Goal: Transaction & Acquisition: Purchase product/service

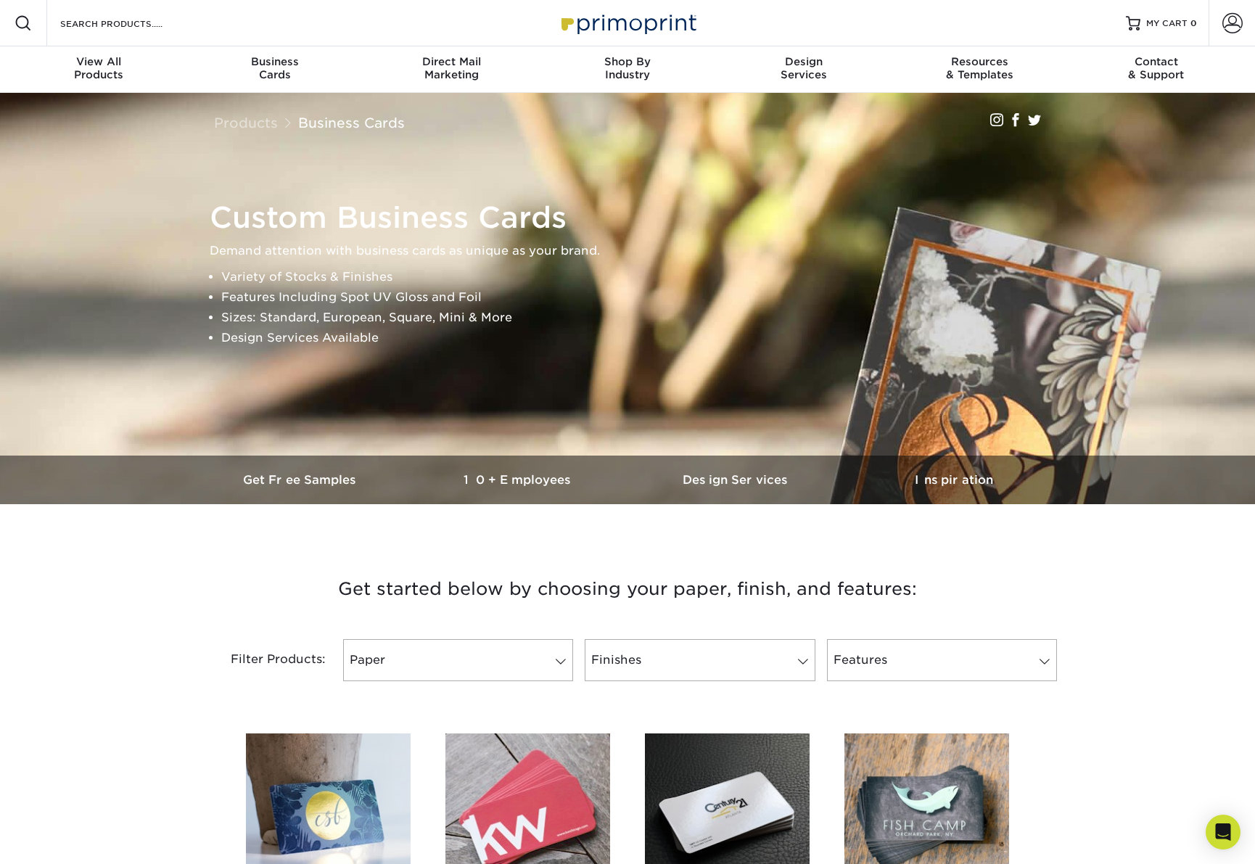
drag, startPoint x: 81, startPoint y: 363, endPoint x: 57, endPoint y: 390, distance: 37.0
click at [81, 363] on img at bounding box center [628, 298] width 2438 height 1625
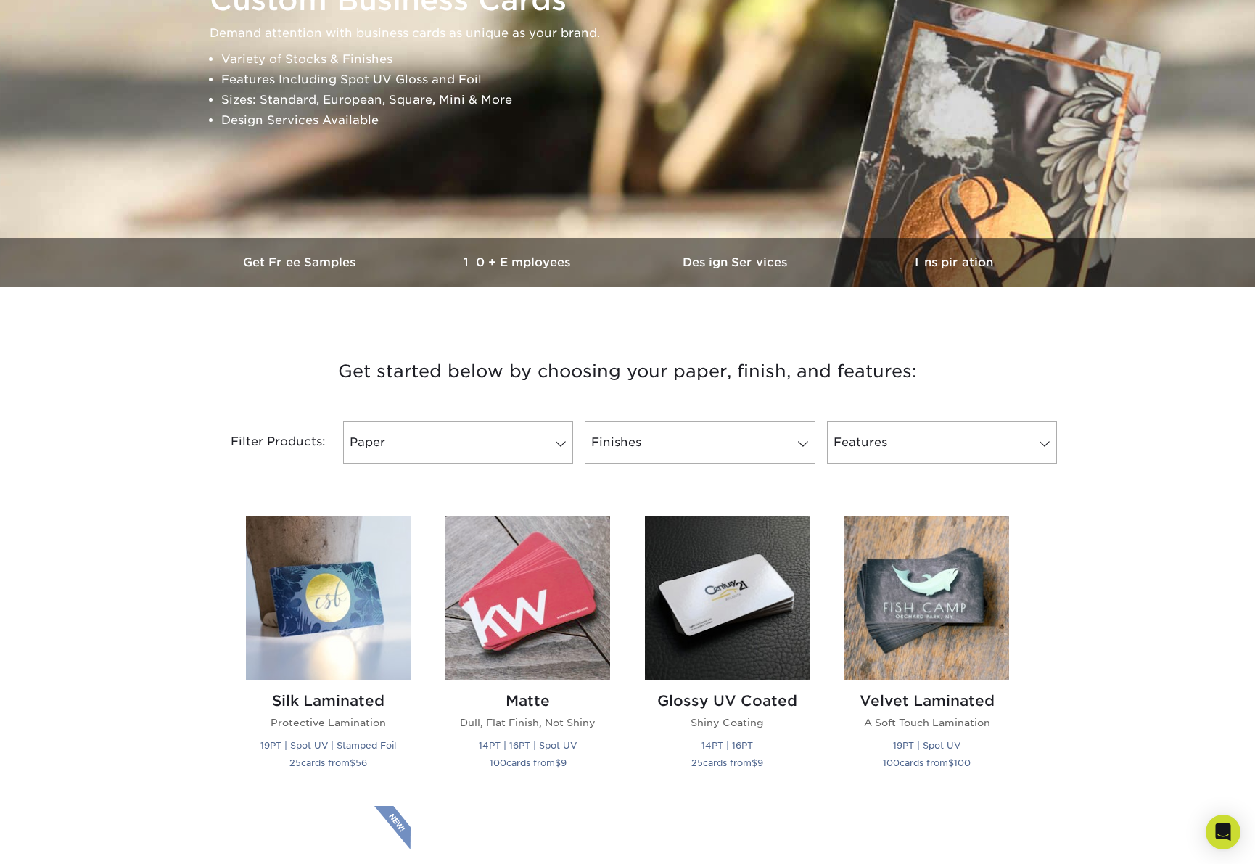
scroll to position [290, 0]
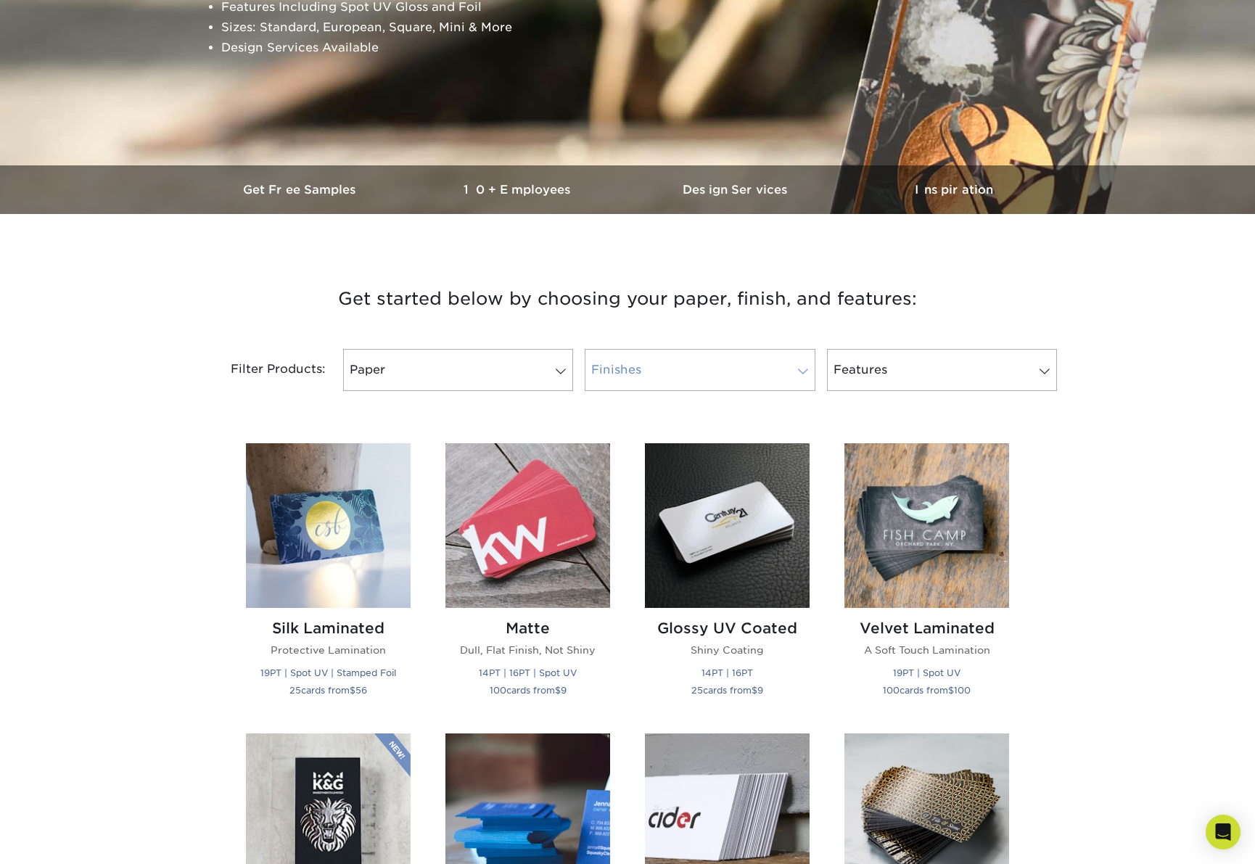
click at [680, 367] on link "Finishes" at bounding box center [700, 370] width 230 height 42
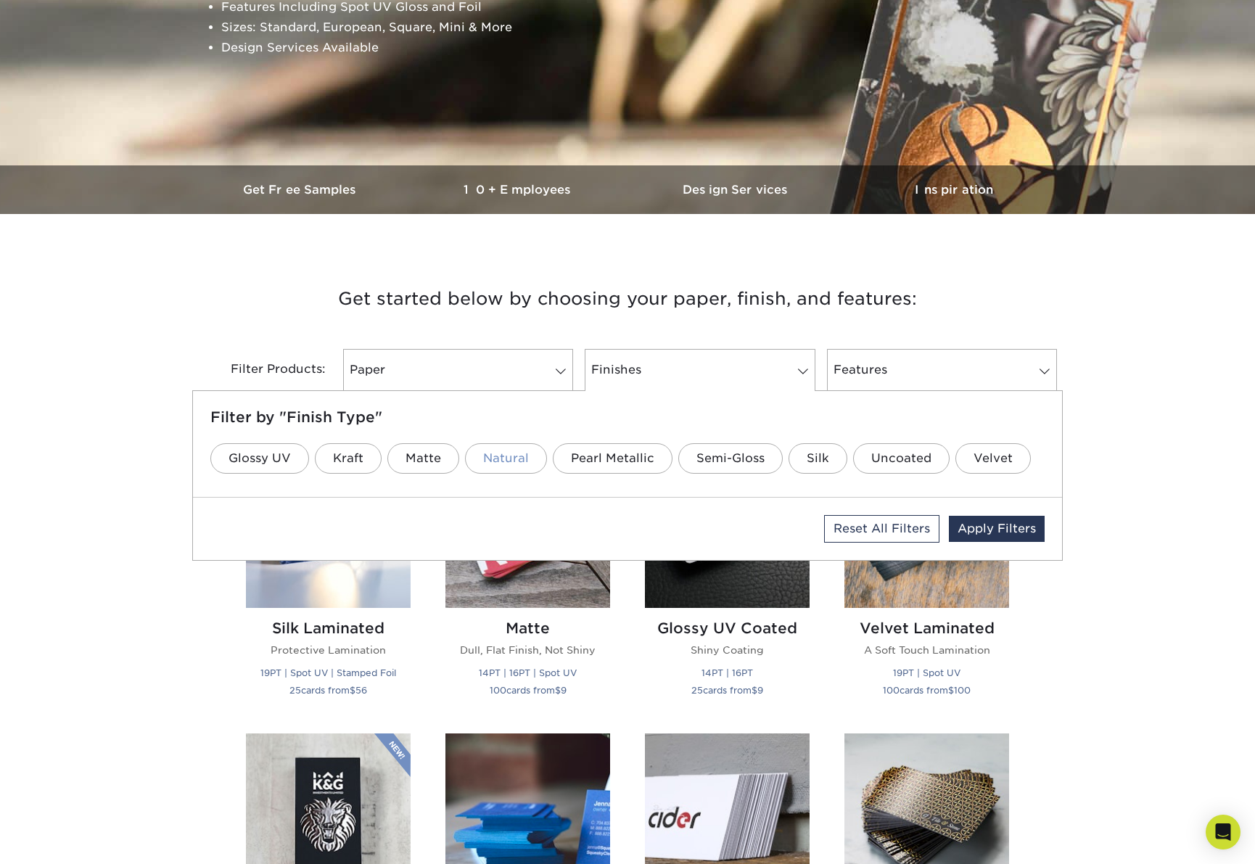
click at [514, 458] on link "Natural" at bounding box center [506, 458] width 82 height 30
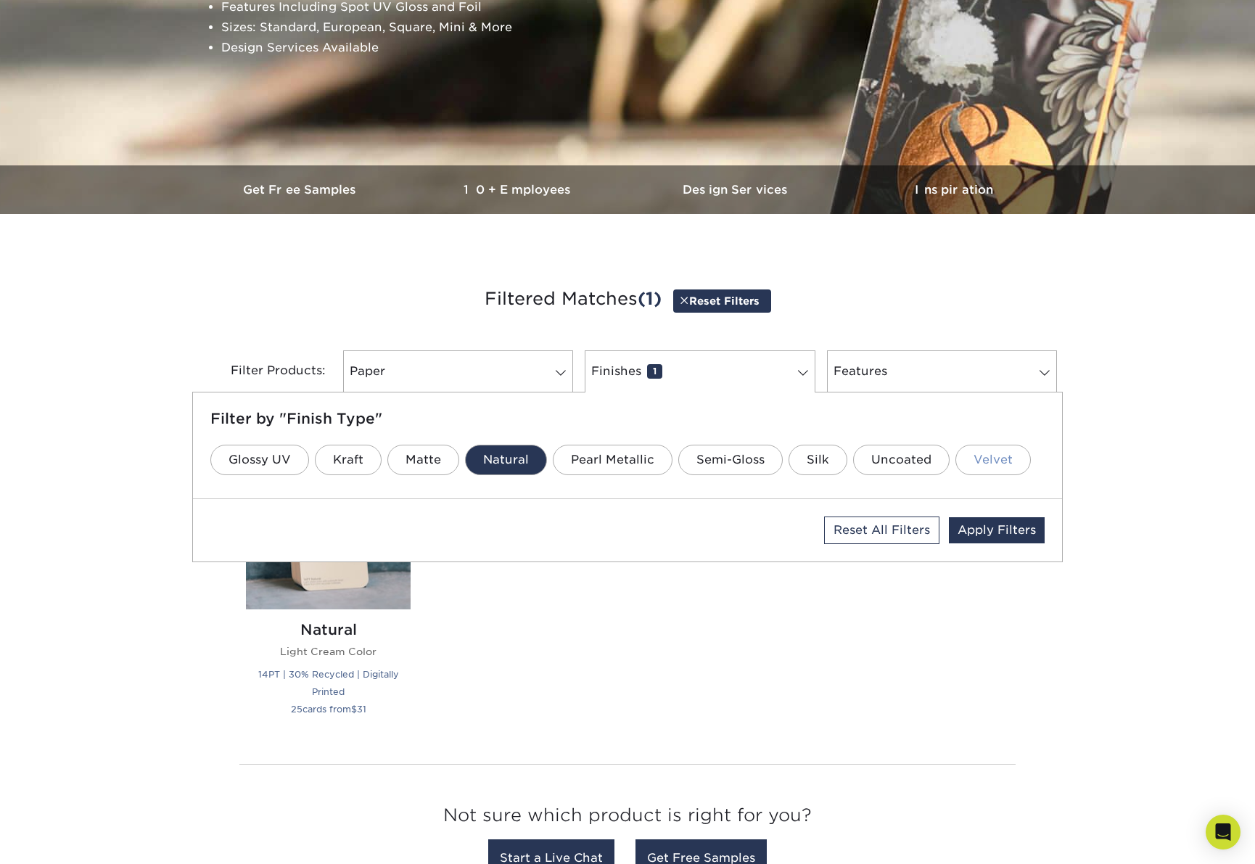
click at [984, 469] on link "Velvet" at bounding box center [993, 460] width 75 height 30
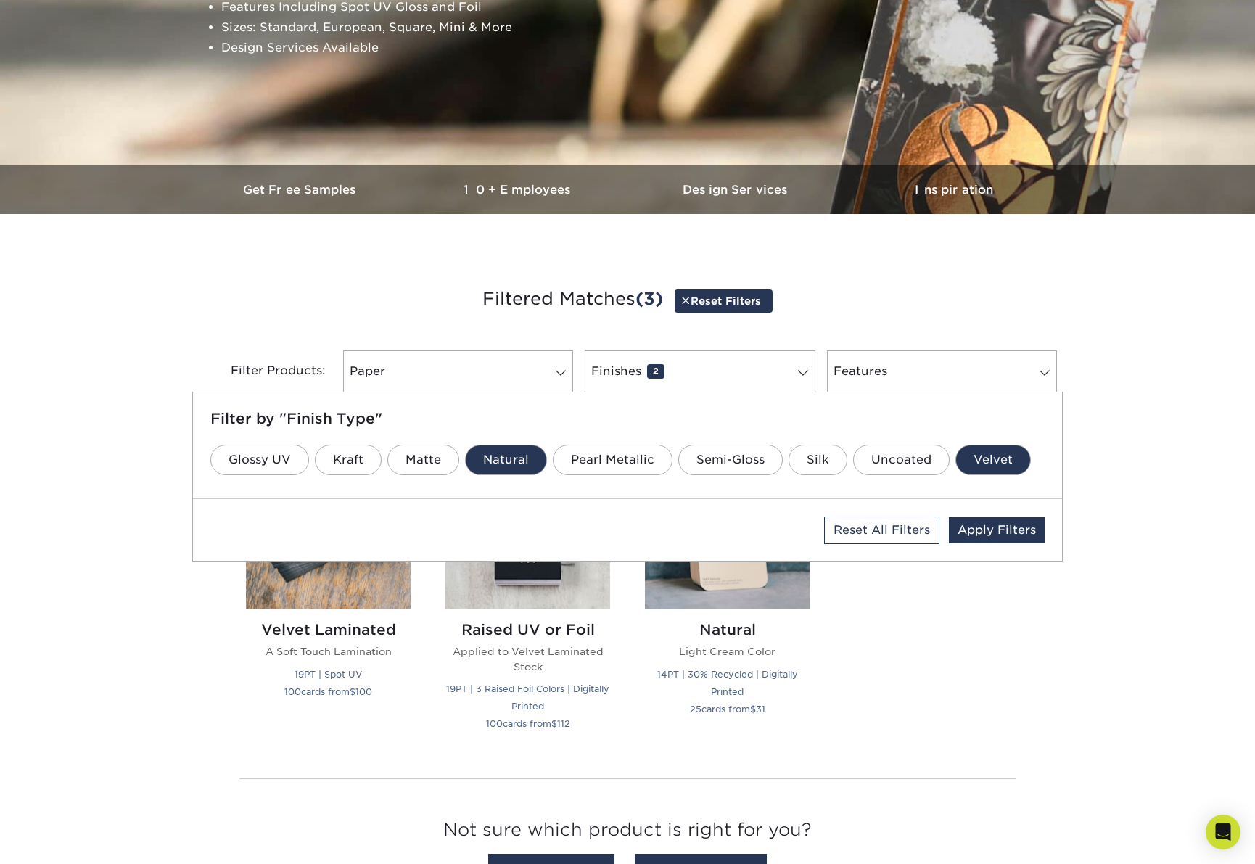
click at [984, 469] on link "Velvet" at bounding box center [993, 460] width 75 height 30
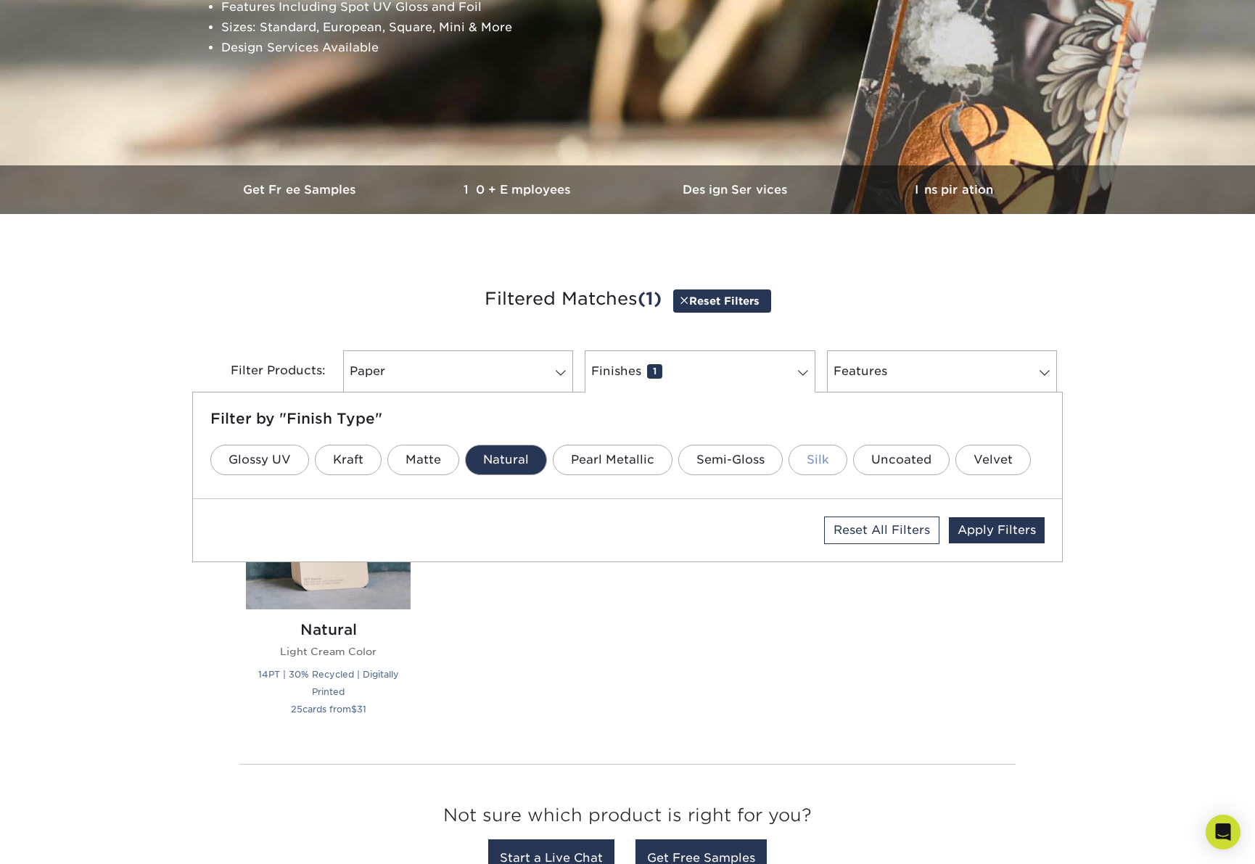
click at [813, 464] on link "Silk" at bounding box center [818, 460] width 59 height 30
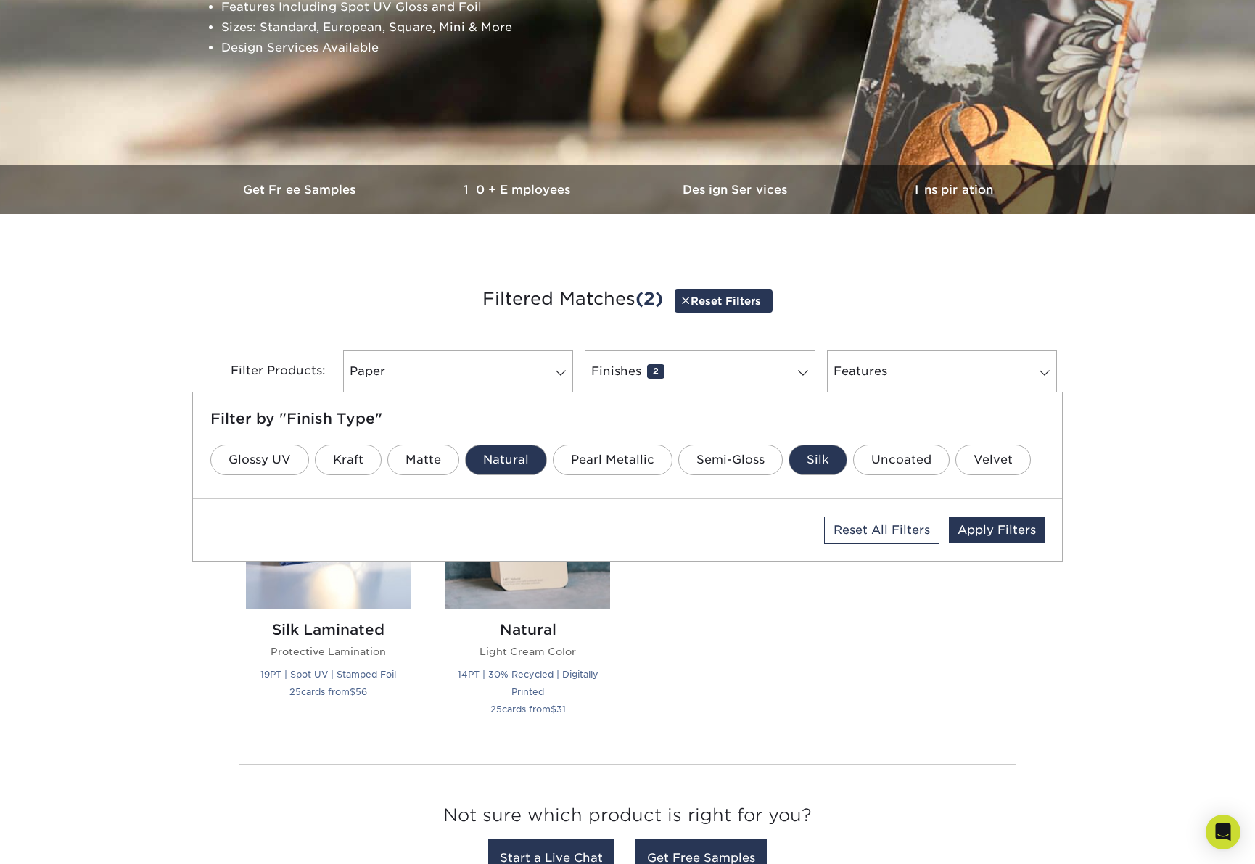
click at [813, 464] on link "Silk" at bounding box center [818, 460] width 59 height 30
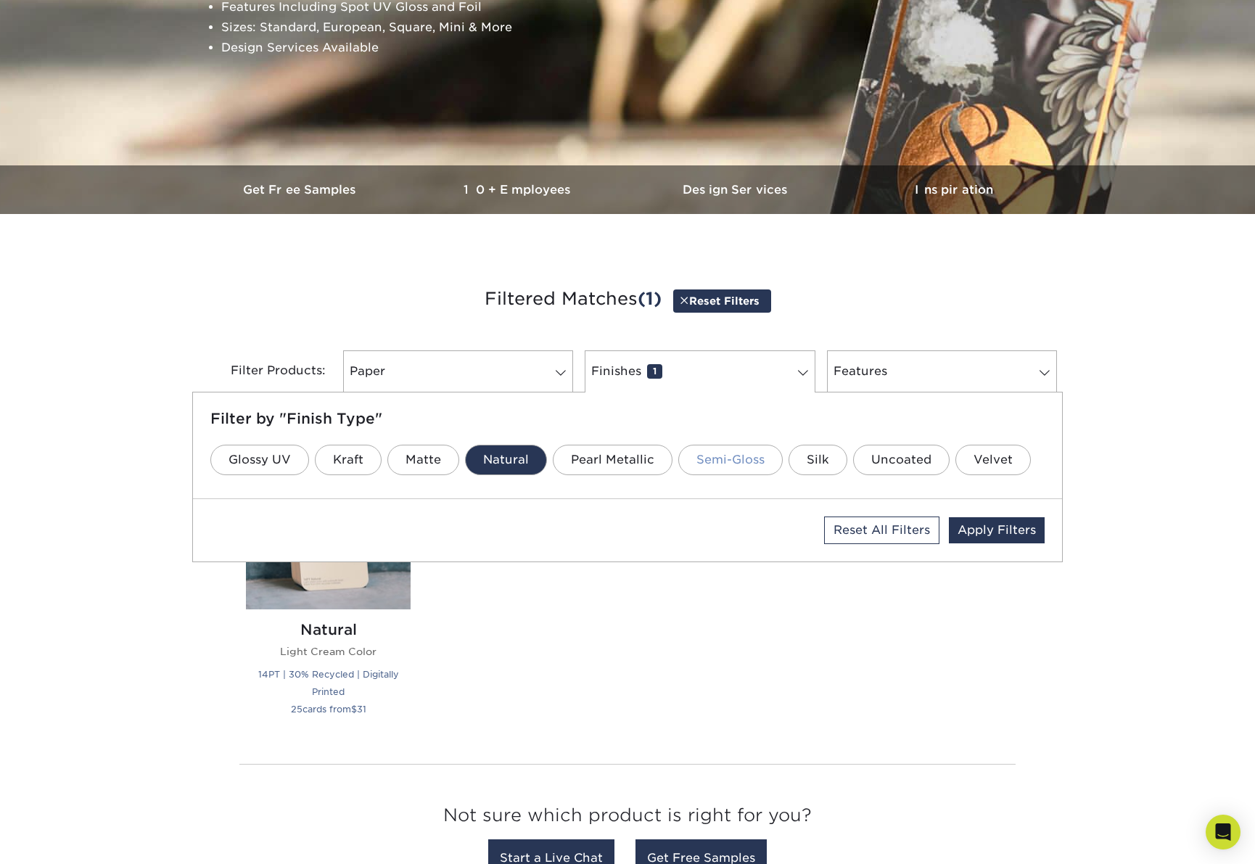
click at [741, 461] on link "Semi-Gloss" at bounding box center [730, 460] width 104 height 30
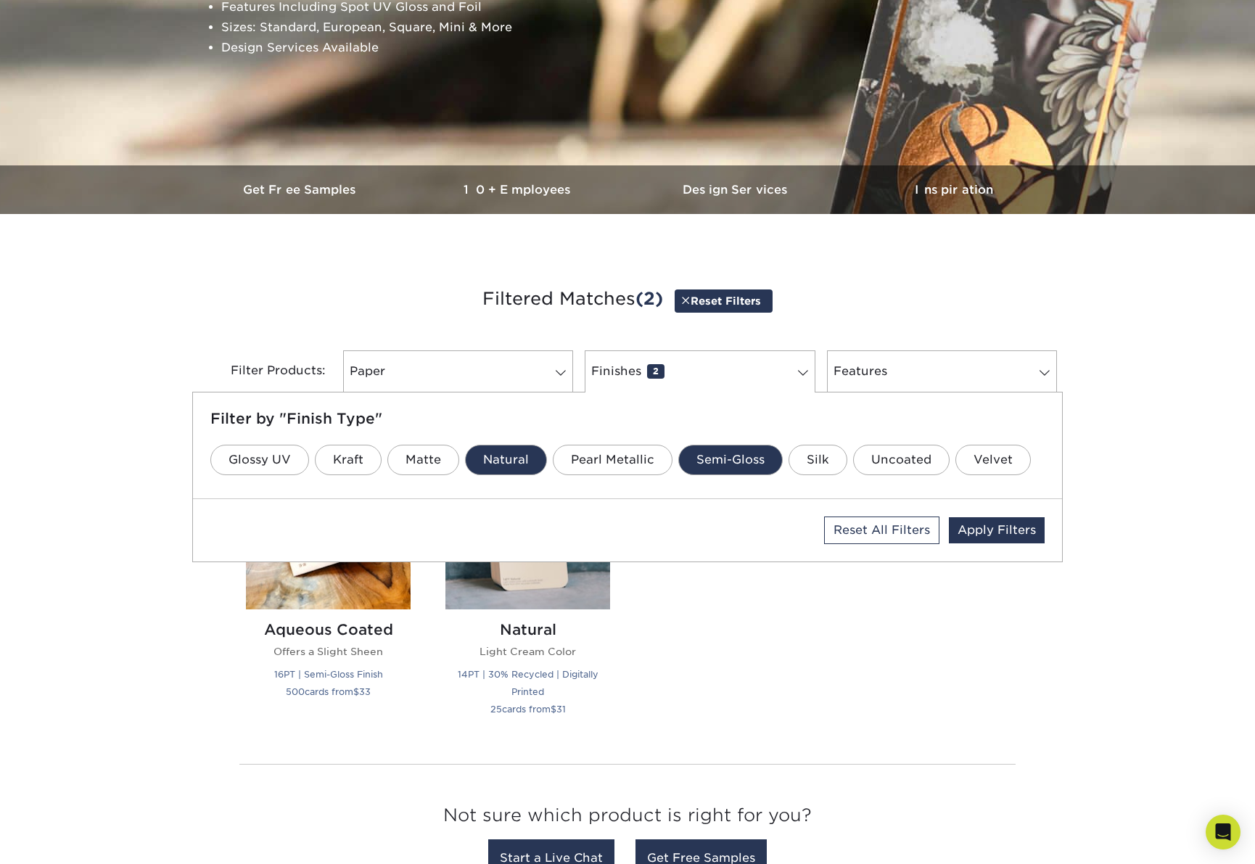
click at [741, 461] on link "Semi-Gloss" at bounding box center [730, 460] width 104 height 30
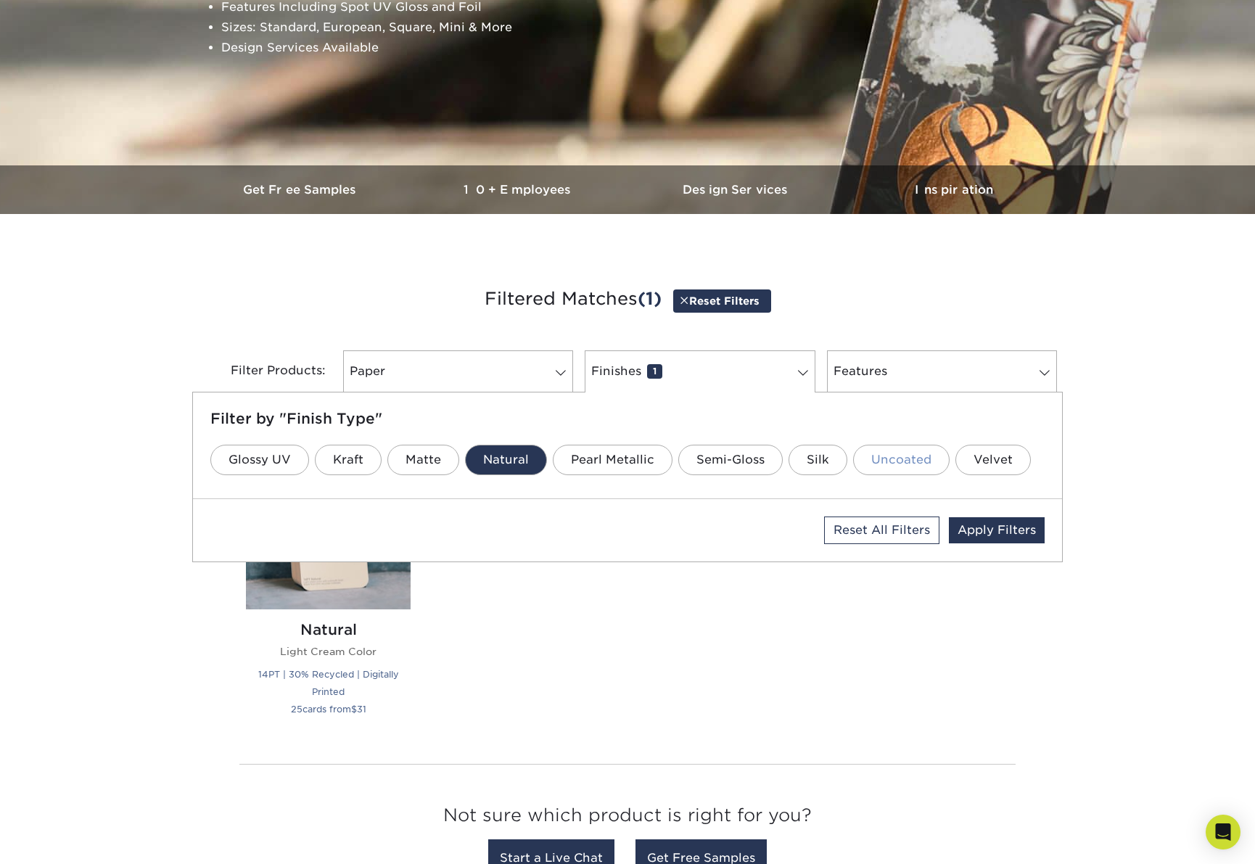
click at [906, 457] on link "Uncoated" at bounding box center [901, 460] width 97 height 30
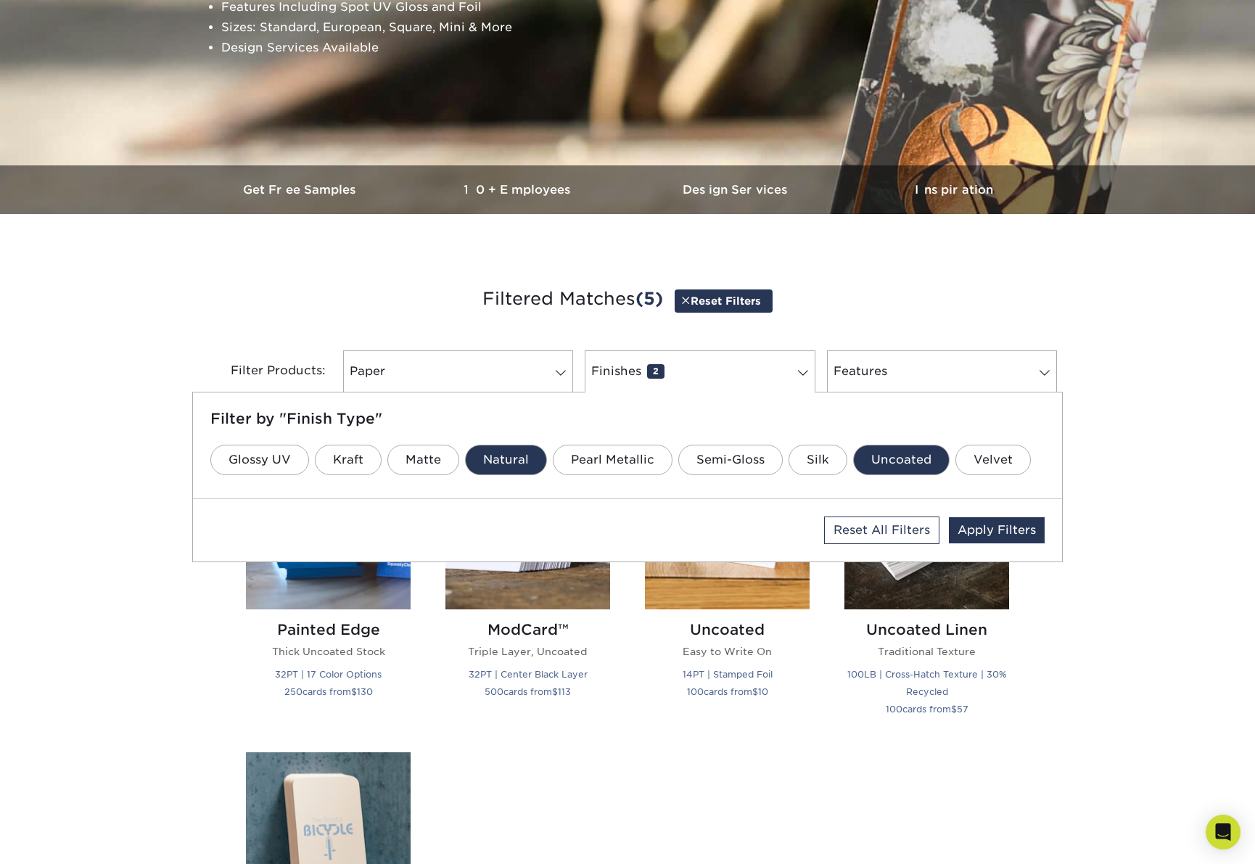
click at [139, 498] on div "Get started below by choosing your paper, finish, and features: Filtered Matche…" at bounding box center [627, 737] width 1255 height 977
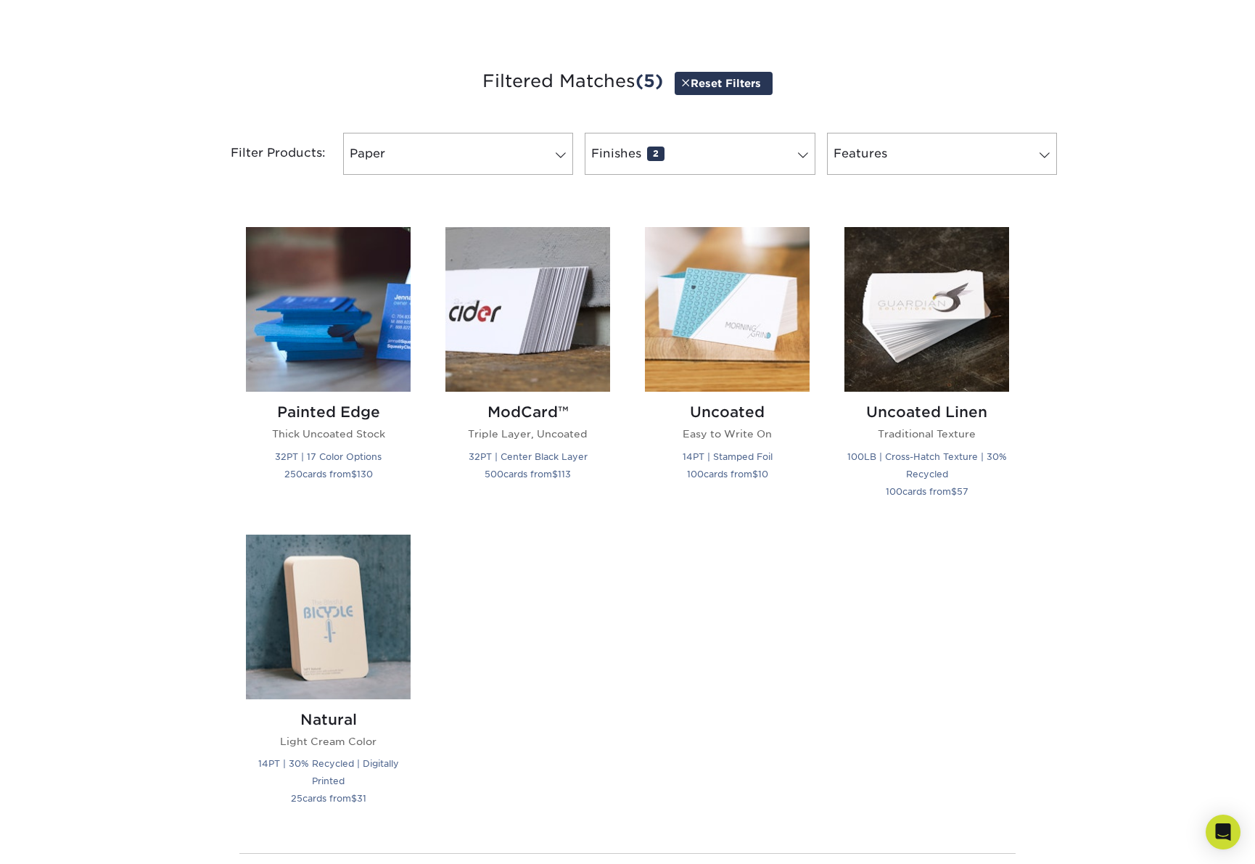
scroll to position [580, 0]
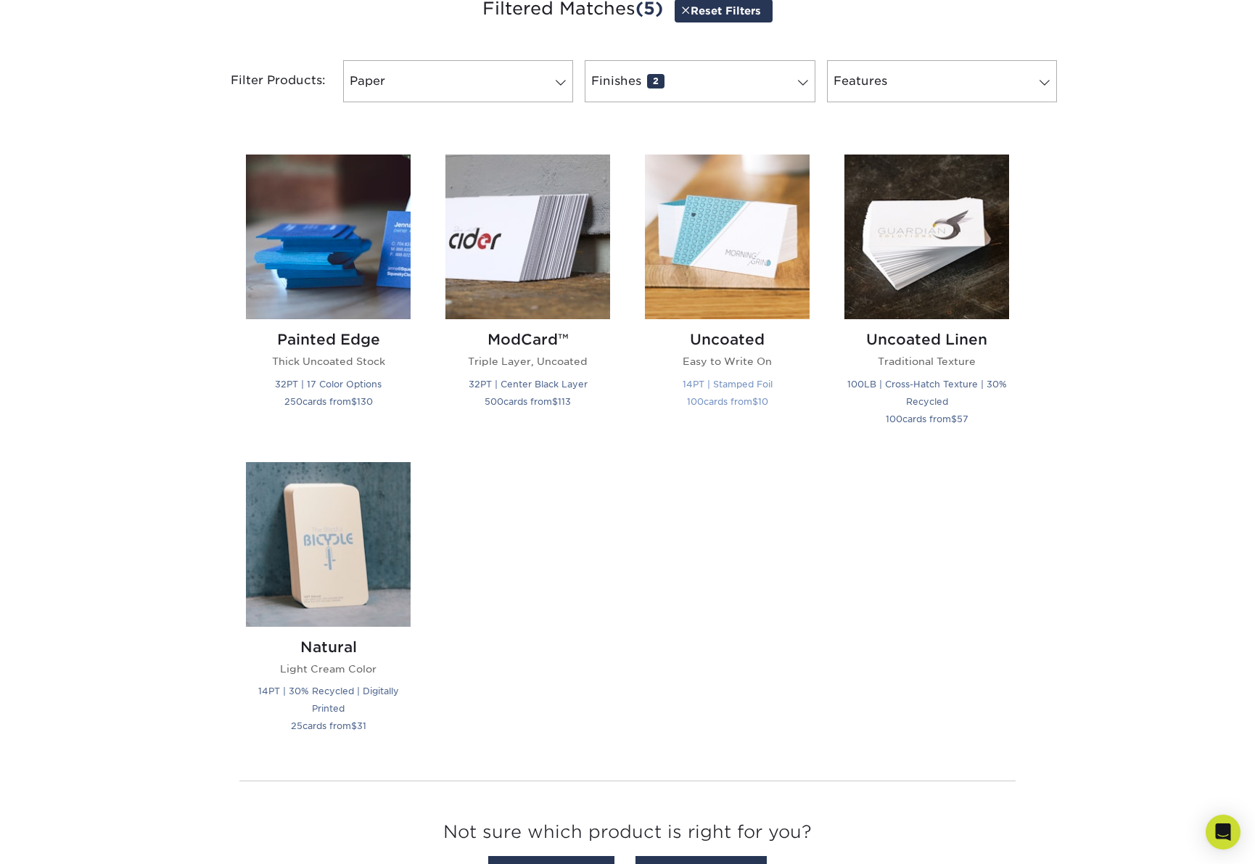
click at [755, 402] on span "$" at bounding box center [755, 401] width 6 height 11
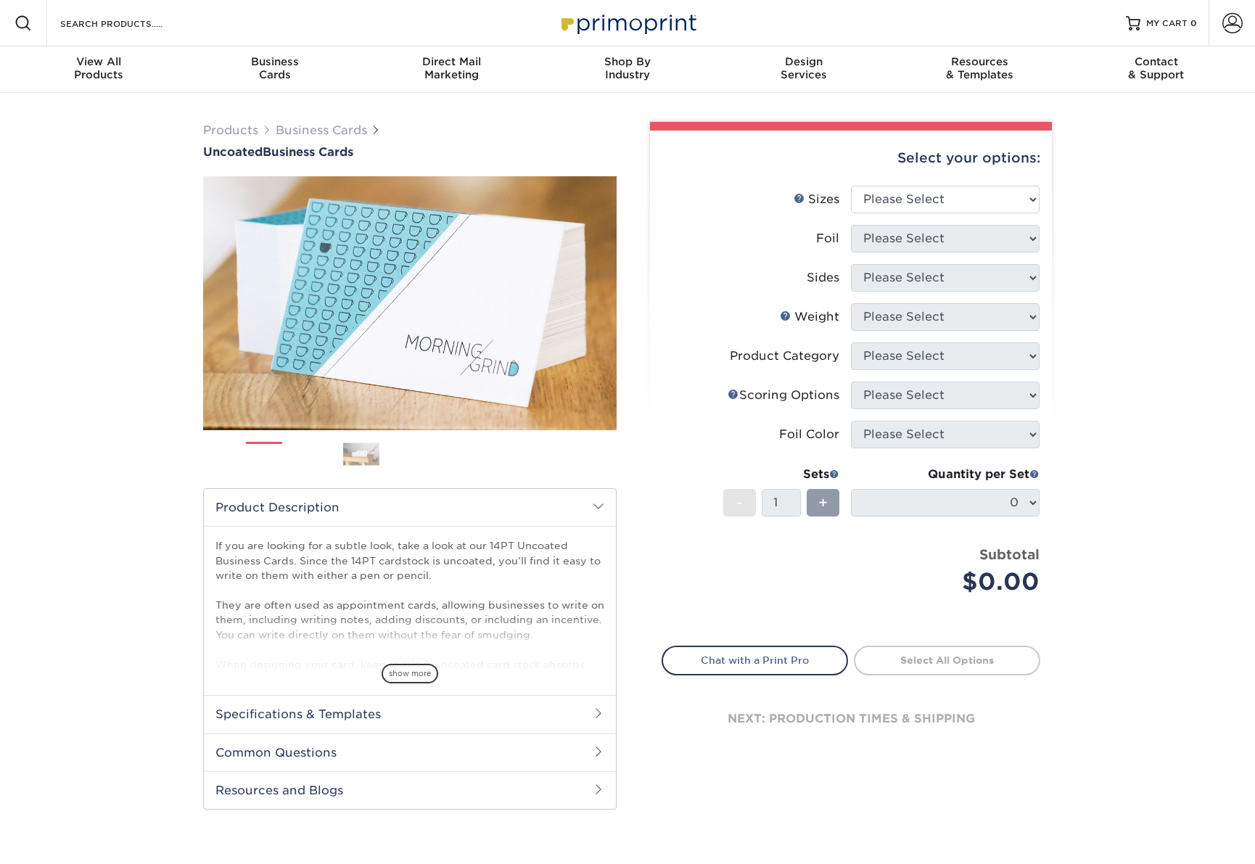
click at [9, 207] on div "Products Business Cards Uncoated Business Cards Previous Next 100" at bounding box center [627, 480] width 1255 height 775
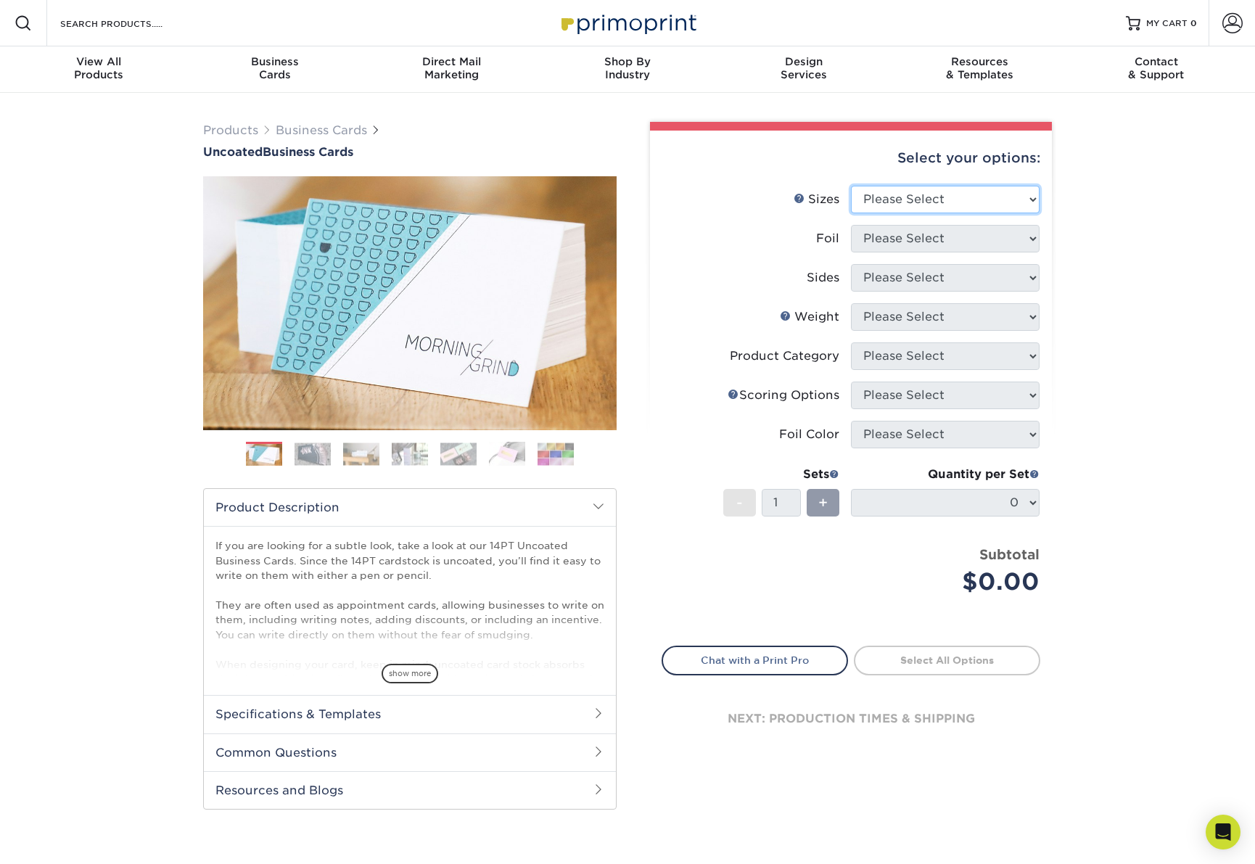
click at [1013, 208] on select "Please Select 1.5" x 3.5" - Mini 1.75" x 3.5" - Mini 2" x 3.5" - Standard 2" x …" at bounding box center [945, 200] width 189 height 28
select select "2.00x3.50"
click at [851, 186] on select "Please Select 1.5" x 3.5" - Mini 1.75" x 3.5" - Mini 2" x 3.5" - Standard 2" x …" at bounding box center [945, 200] width 189 height 28
click at [997, 240] on select "Please Select Yes No" at bounding box center [945, 239] width 189 height 28
select select "0"
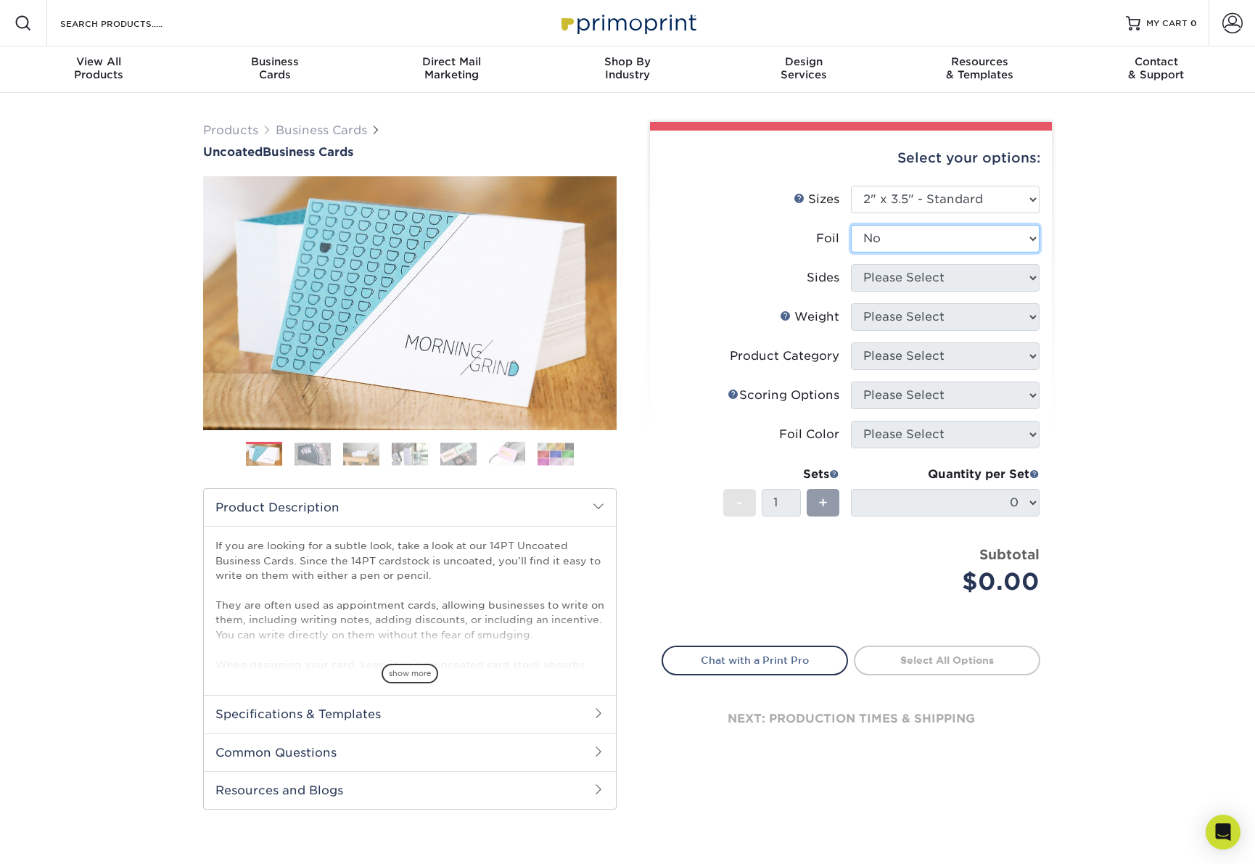
click at [851, 225] on select "Please Select Yes No" at bounding box center [945, 239] width 189 height 28
click at [985, 284] on select "Please Select Print Both Sides Print Front Only" at bounding box center [945, 278] width 189 height 28
select select "32d3c223-f82c-492b-b915-ba065a00862f"
click at [851, 264] on select "Please Select Print Both Sides Print Front Only" at bounding box center [945, 278] width 189 height 28
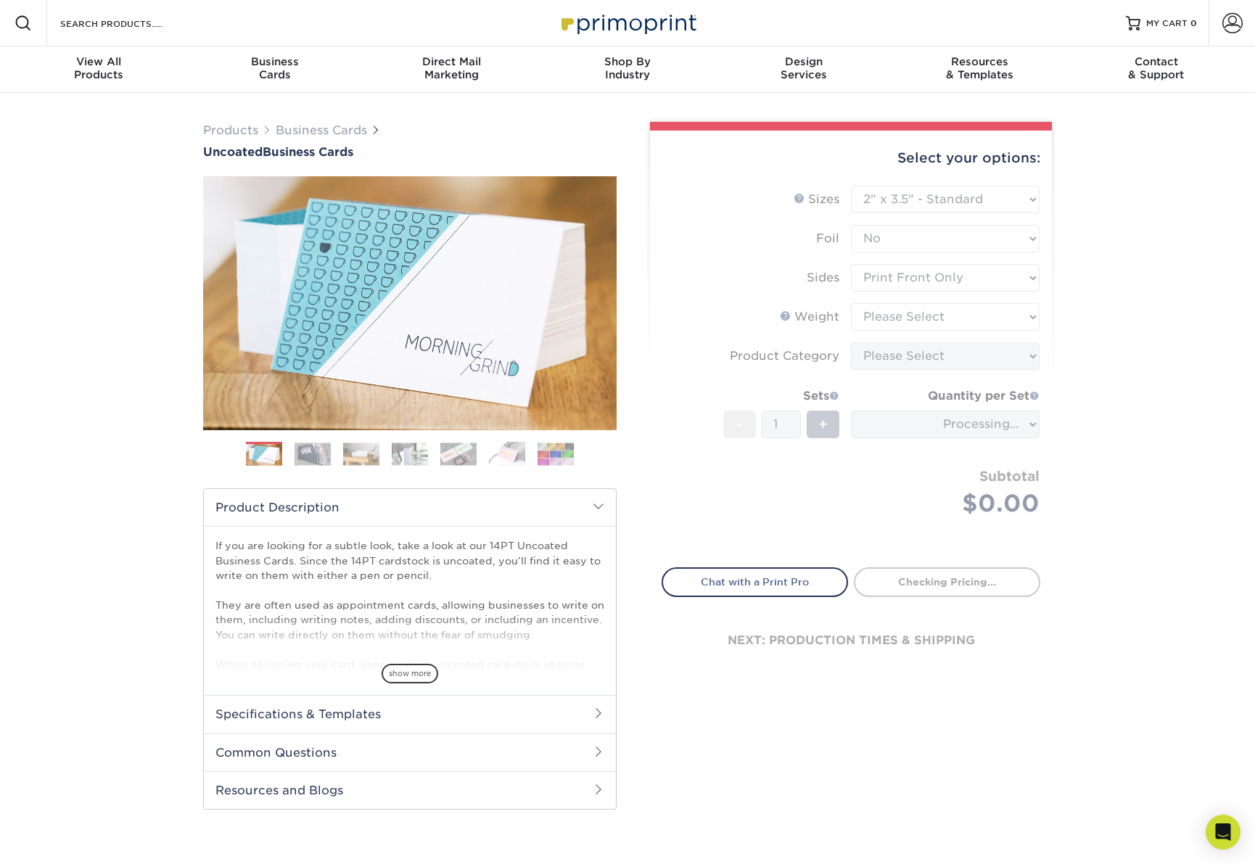
click at [988, 324] on form "Sizes Help Sizes Please Select 1.5" x 3.5" - Mini 1.75" x 3.5" - Mini 2" x 3.5"…" at bounding box center [851, 368] width 379 height 365
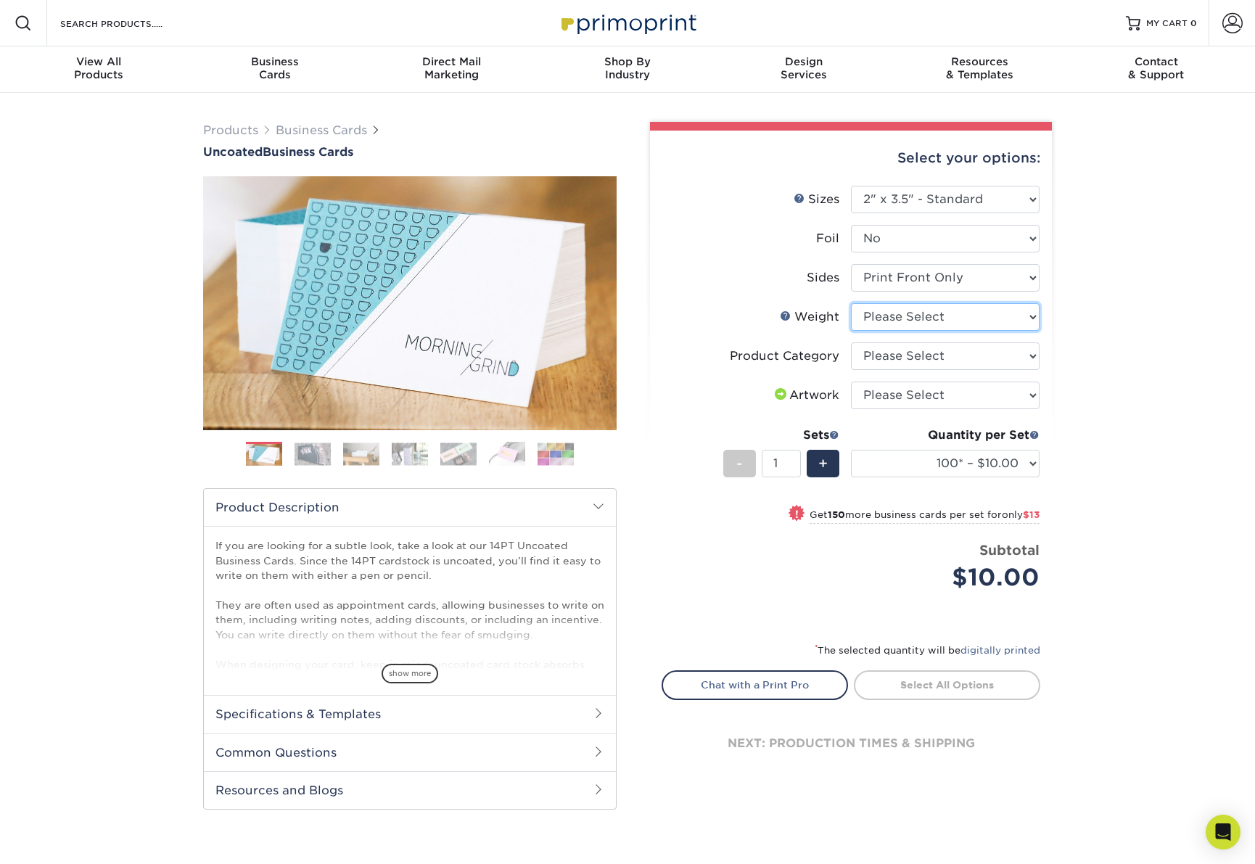
click at [1015, 319] on select "Please Select 14PT Uncoated" at bounding box center [945, 317] width 189 height 28
select select "14PT Uncoated"
click at [851, 303] on select "Please Select 14PT Uncoated" at bounding box center [945, 317] width 189 height 28
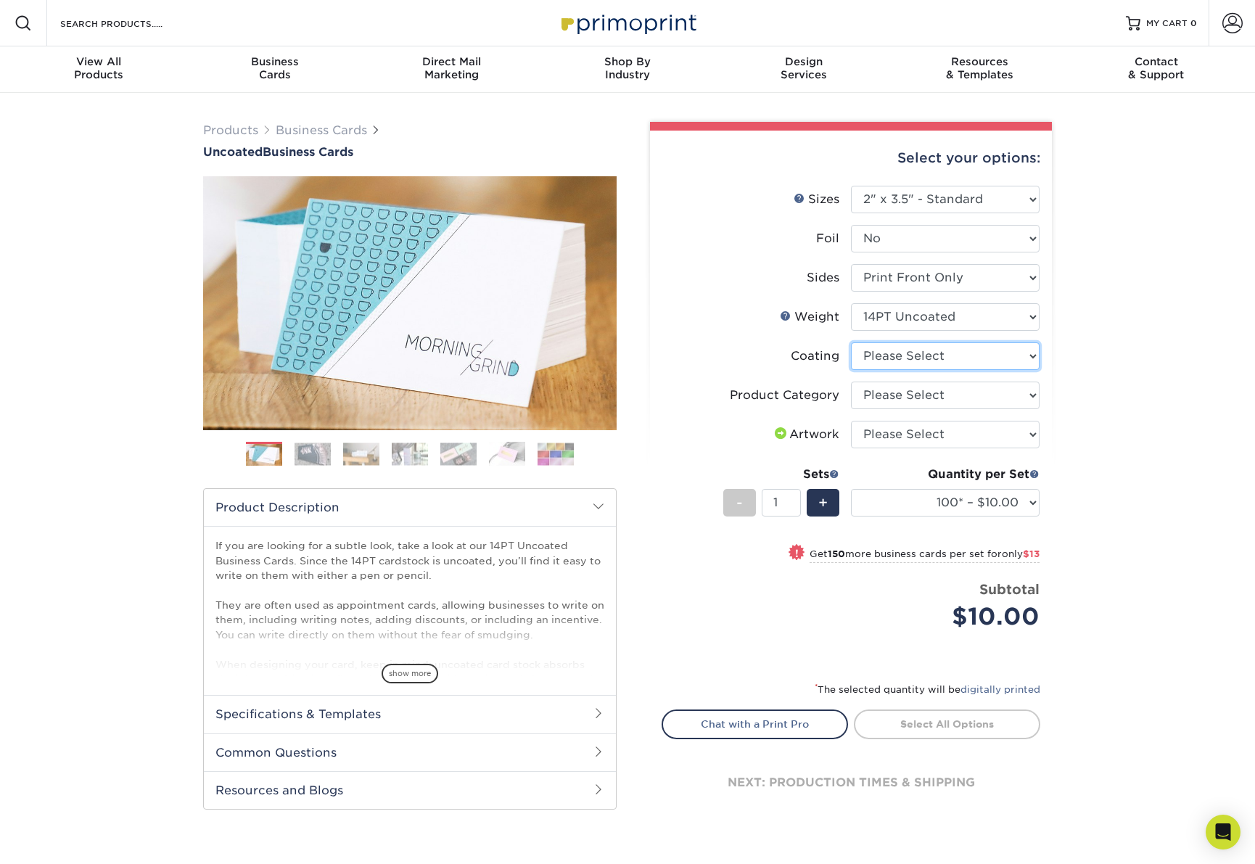
click at [1036, 361] on select at bounding box center [945, 356] width 189 height 28
click at [1107, 367] on div "Products Business Cards Uncoated Business Cards Previous Next 100" at bounding box center [627, 486] width 1255 height 786
click at [1029, 393] on select "Please Select Business Cards" at bounding box center [945, 396] width 189 height 28
click at [1065, 395] on div "Products Business Cards Uncoated Business Cards Previous Next 100" at bounding box center [627, 486] width 1255 height 786
click at [1003, 441] on select "Please Select I will upload files I need a design - $100" at bounding box center [945, 435] width 189 height 28
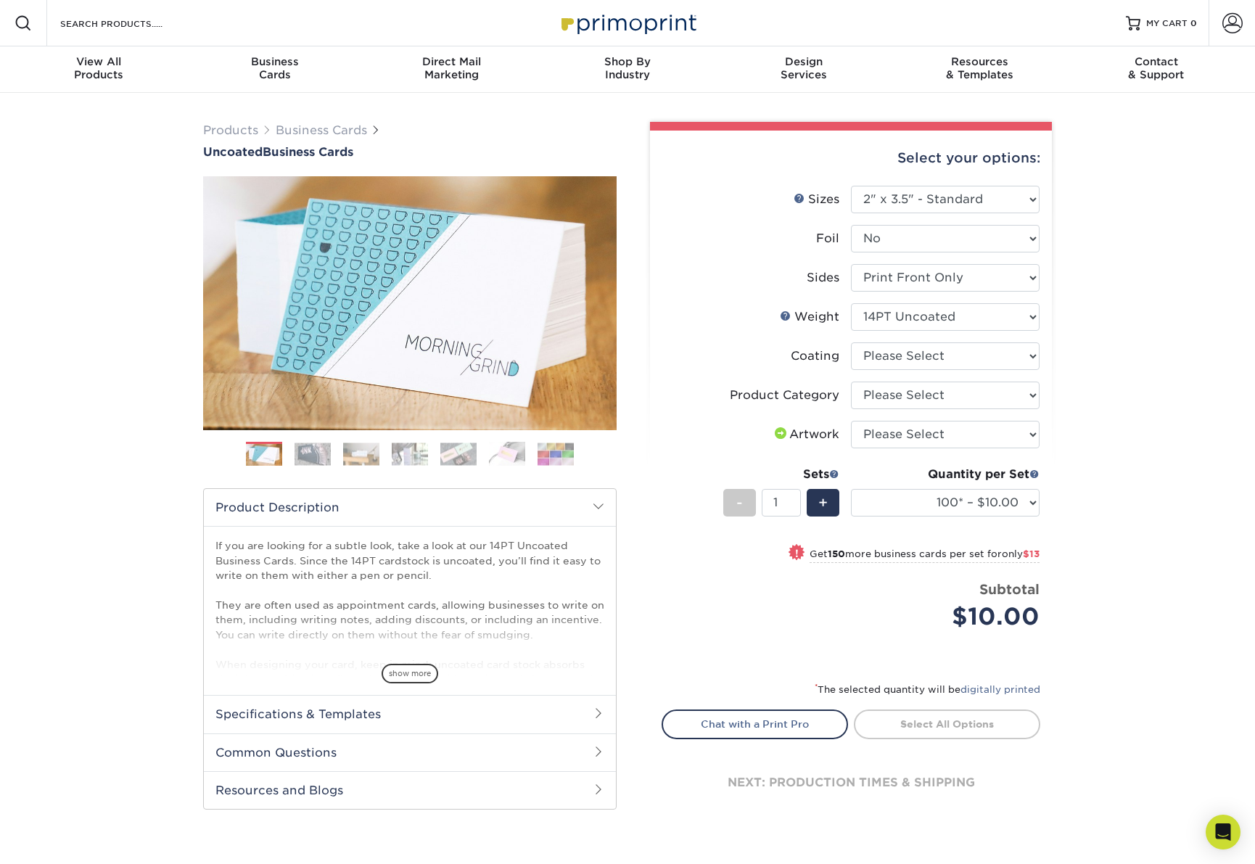
click at [1072, 477] on div "Products Business Cards Uncoated Business Cards Previous Next 100" at bounding box center [627, 486] width 1255 height 786
click at [1019, 506] on select "100* – $10.00 250* – $23.00 500 – $46.00 1000 – $57.00 2500 – $122.00 5000 – $1…" at bounding box center [945, 503] width 189 height 28
select select "100* – $10.00"
